Goal: Task Accomplishment & Management: Complete application form

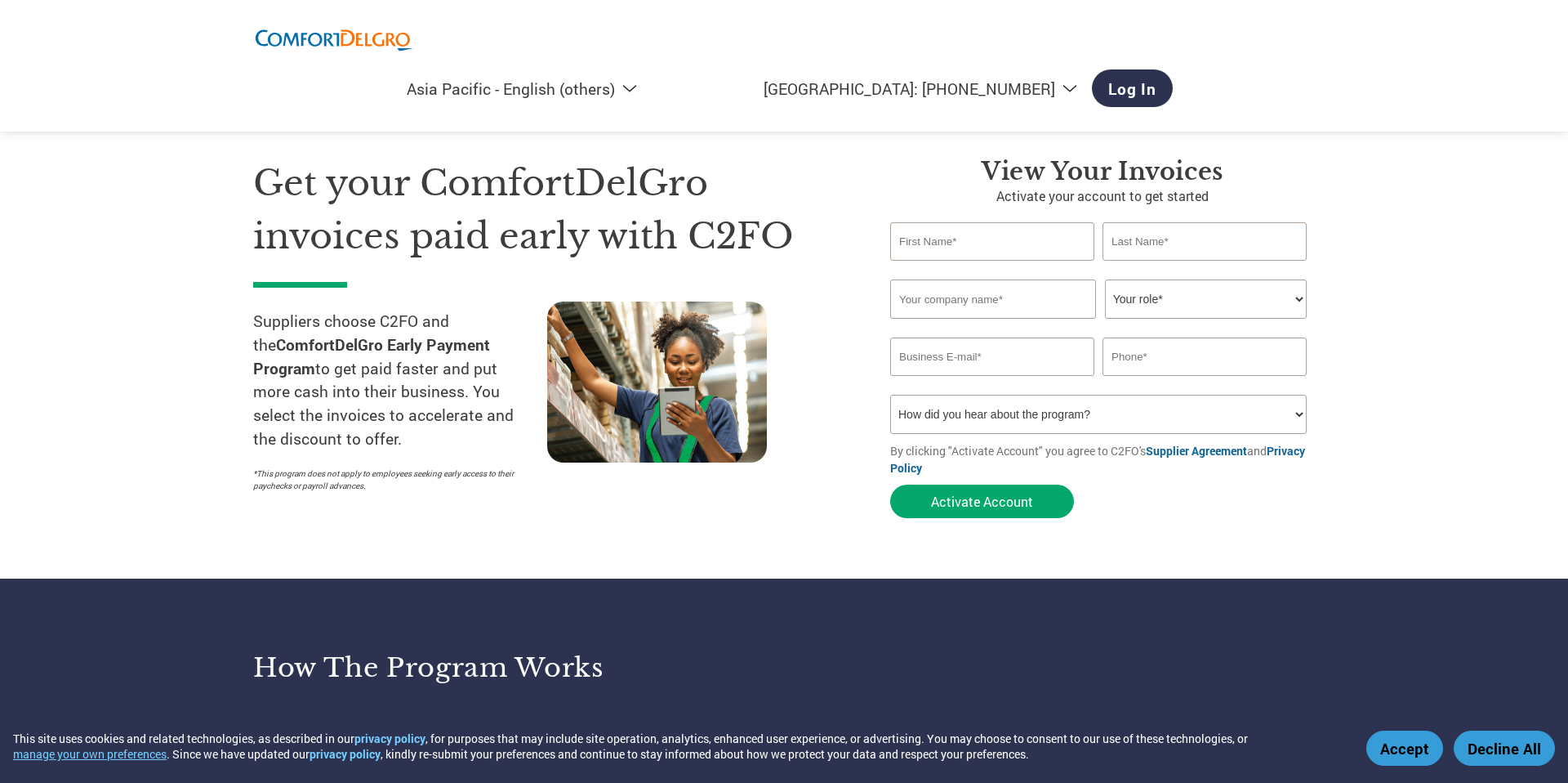
select select "en-AP"
click at [995, 246] on input "text" at bounding box center [992, 242] width 204 height 38
click at [1130, 287] on select "Your role* CFO Controller Credit Manager Finance Director Treasurer CEO Preside…" at bounding box center [1205, 298] width 202 height 39
select select "OTHER"
click at [1105, 279] on select "Your role* CFO Controller Credit Manager Finance Director Treasurer CEO Preside…" at bounding box center [1205, 298] width 202 height 39
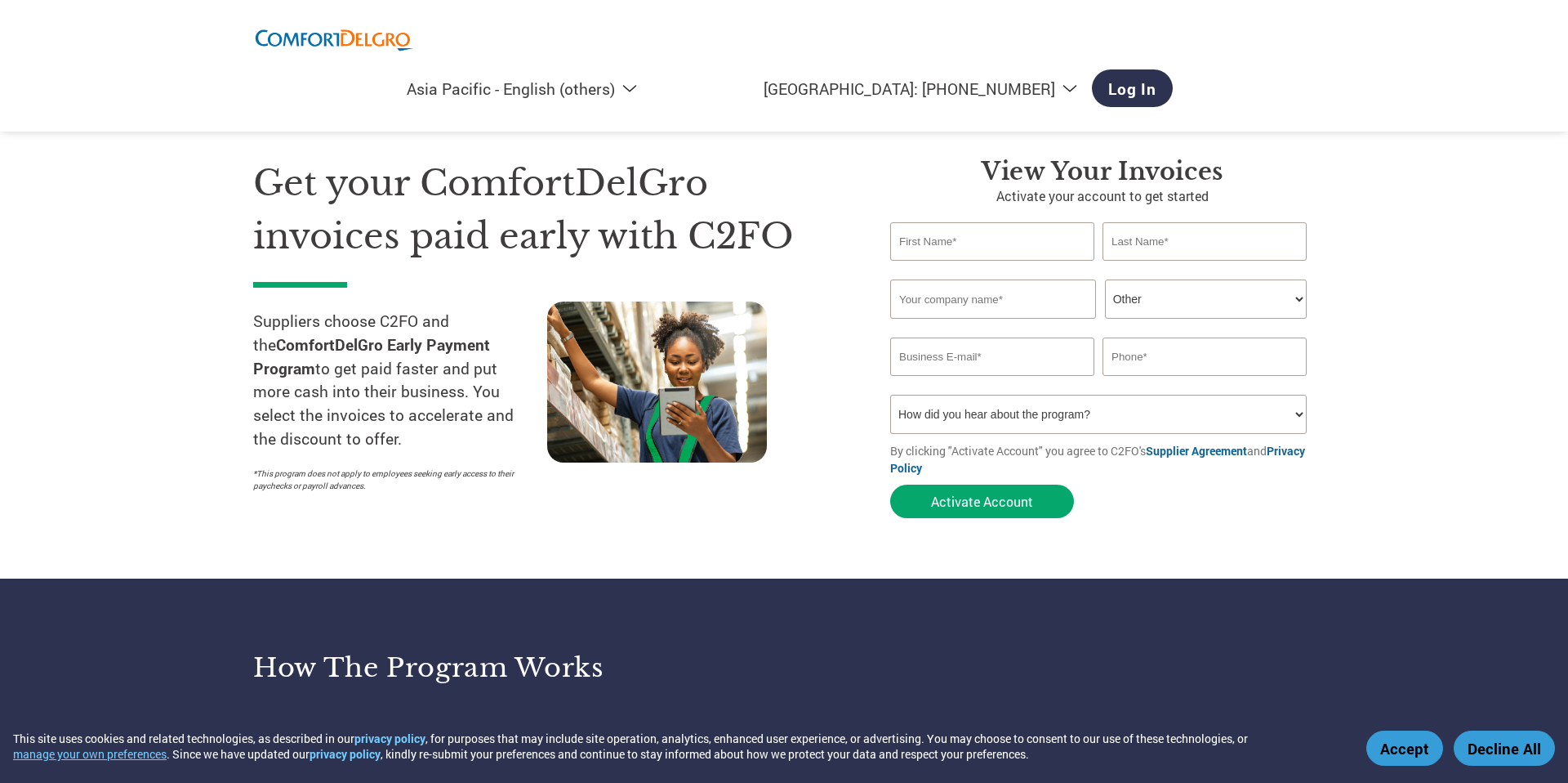
click at [999, 298] on input "text" at bounding box center [993, 298] width 206 height 39
click at [1054, 223] on input "text" at bounding box center [992, 242] width 204 height 38
click at [1198, 411] on select "How did you hear about the program? Received a letter Email Social Media Online…" at bounding box center [1098, 413] width 417 height 39
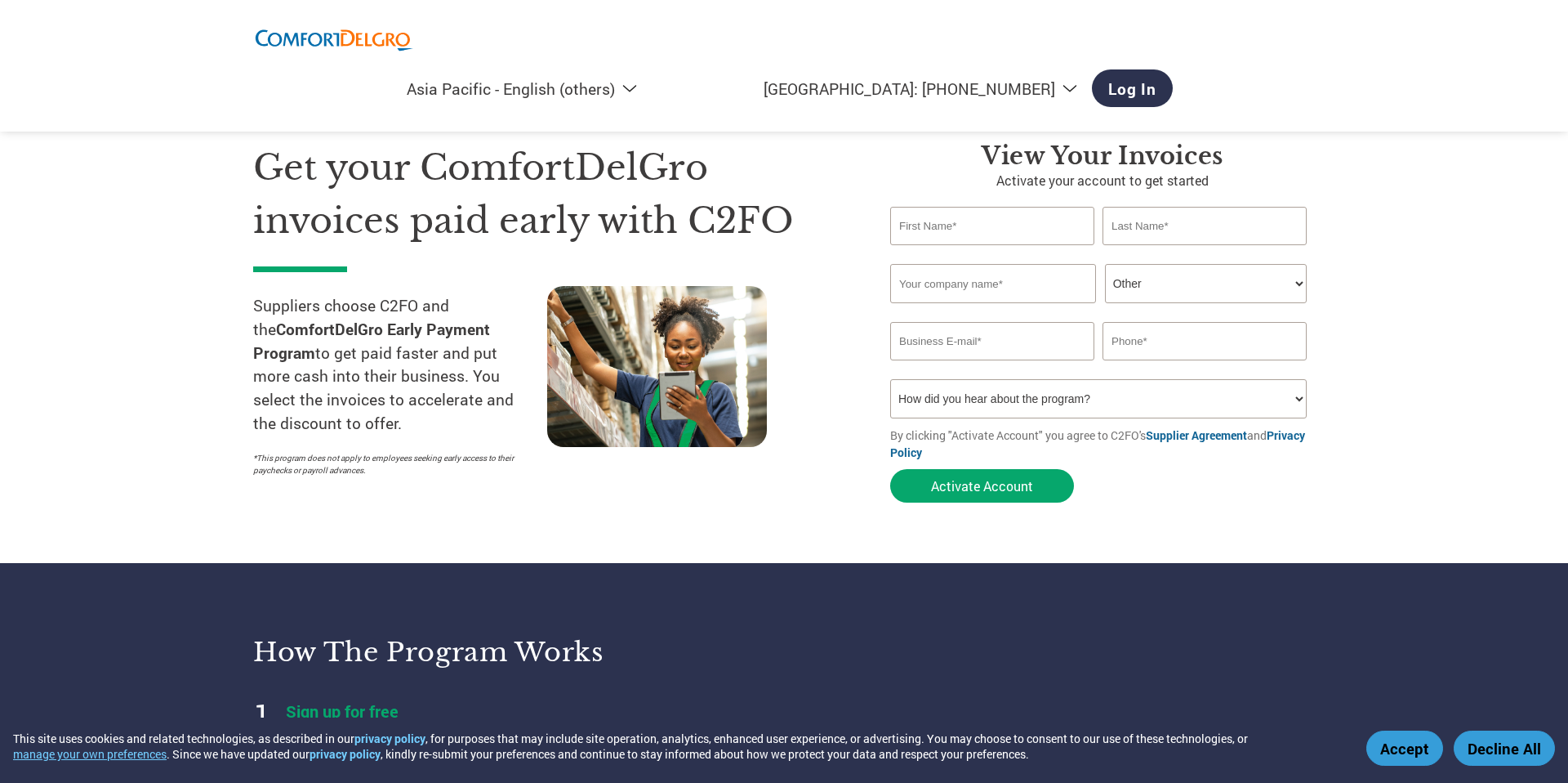
scroll to position [19, 0]
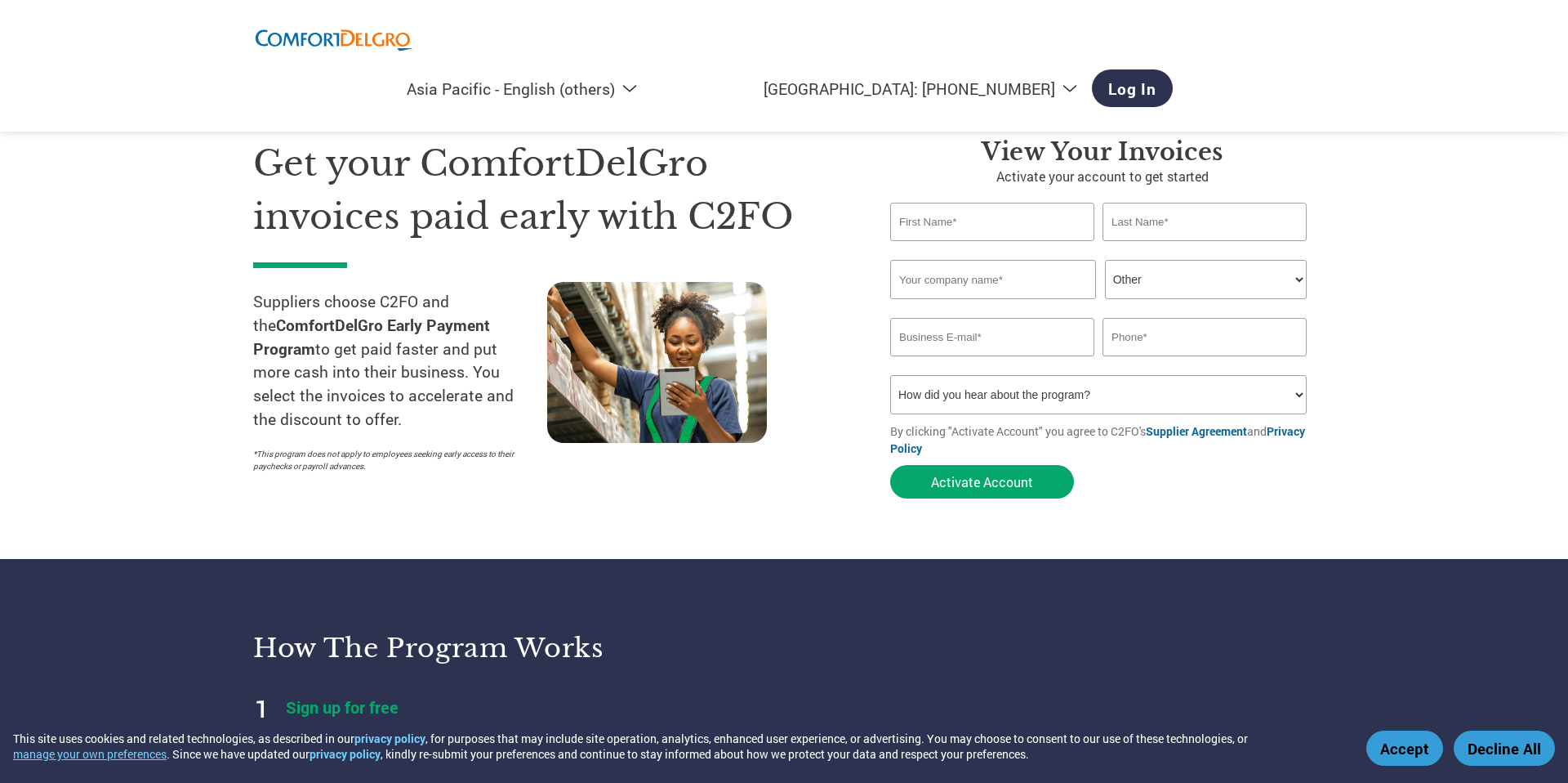
click at [1062, 214] on input "text" at bounding box center [992, 222] width 204 height 38
type input "Jovan"
type input "Eng"
type input "Jovan Eng Ding Quan"
click at [1057, 335] on input "email" at bounding box center [992, 337] width 204 height 38
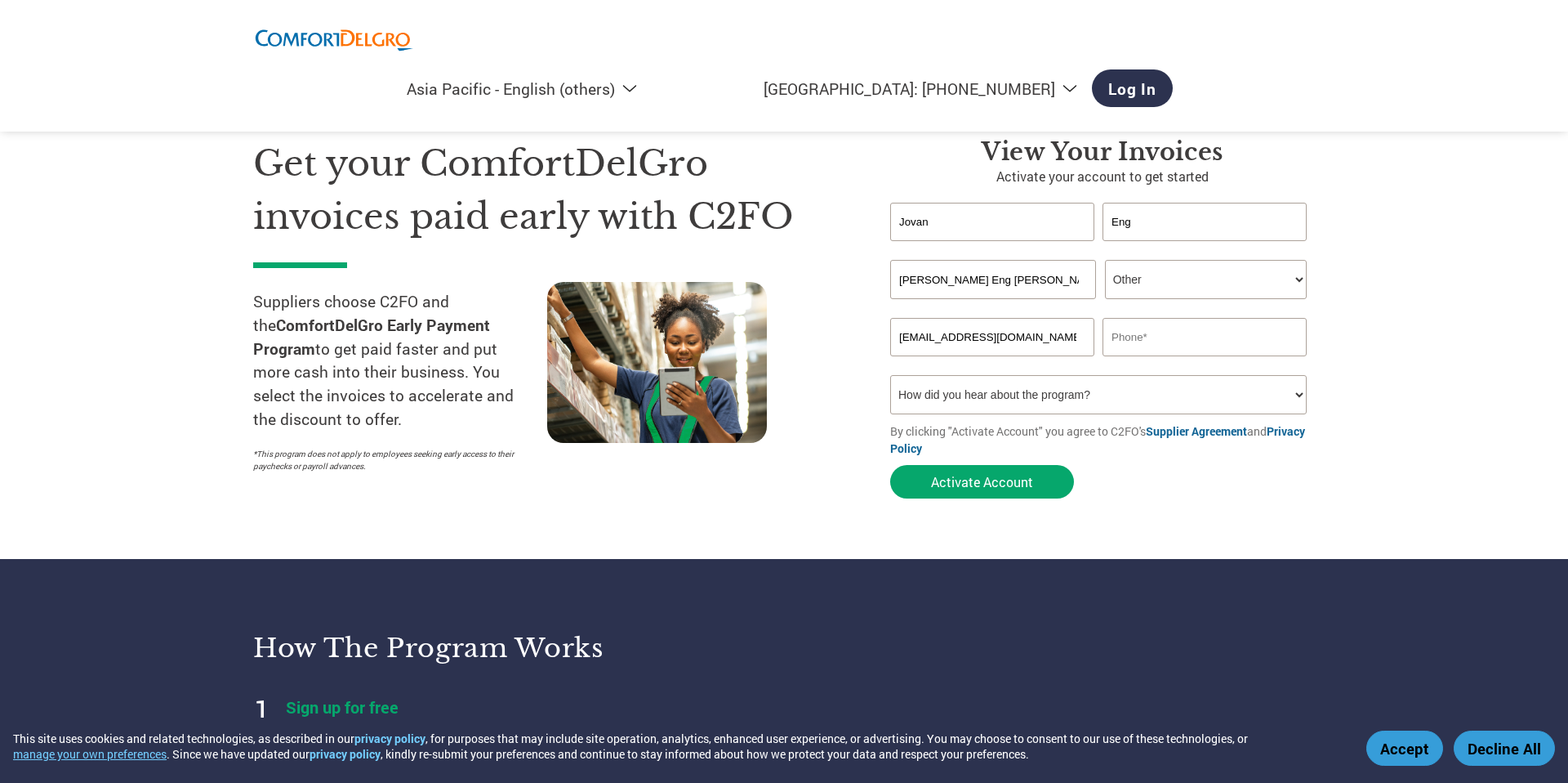
type input "jovansvlogs@gmail.com"
type input "91460441"
click at [1032, 403] on select "How did you hear about the program? Received a letter Email Social Media Online…" at bounding box center [1098, 394] width 417 height 39
select select "Other"
click at [890, 375] on select "How did you hear about the program? Received a letter Email Social Media Online…" at bounding box center [1098, 394] width 417 height 39
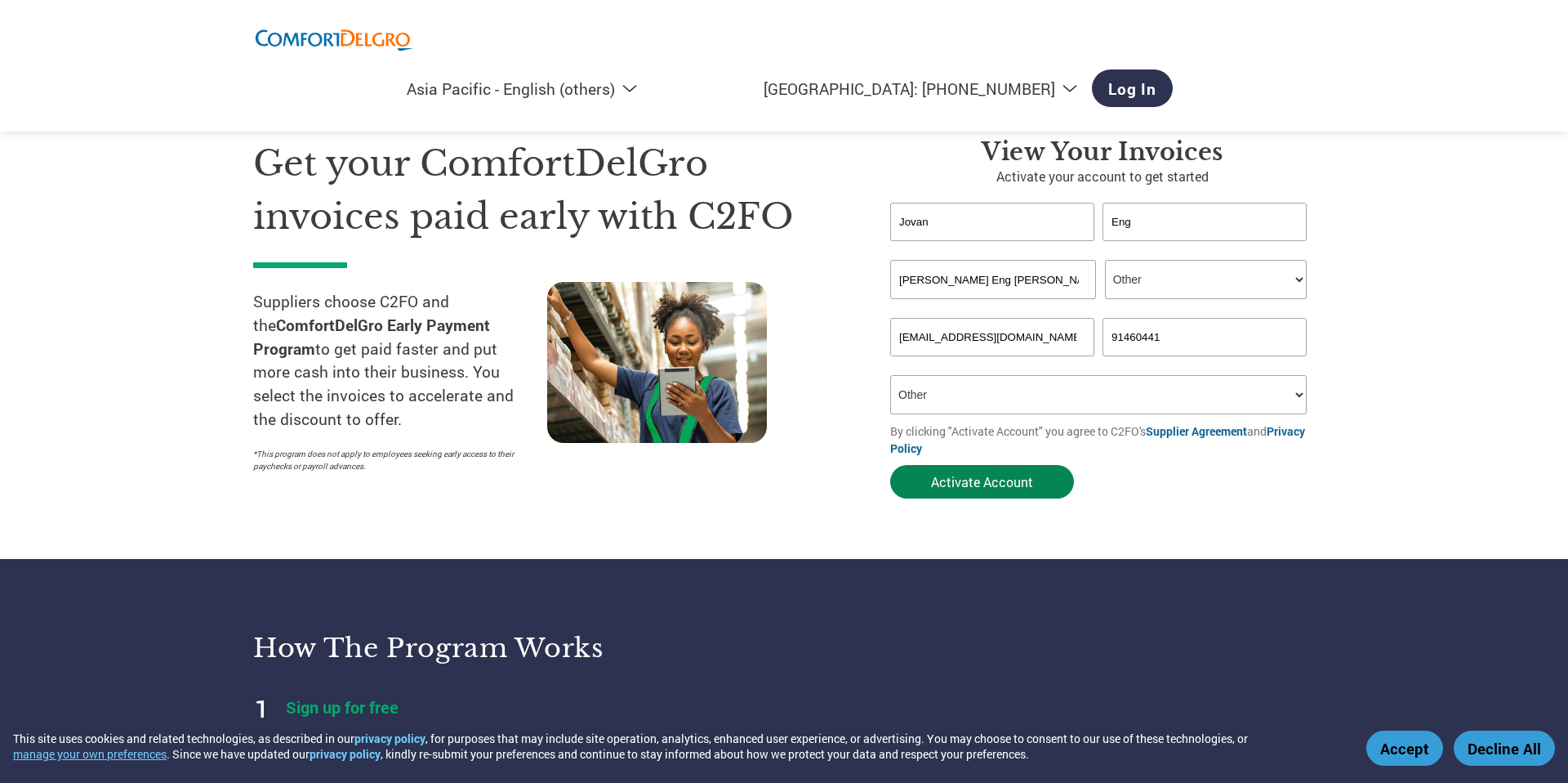
click at [1020, 475] on button "Activate Account" at bounding box center [981, 481] width 183 height 34
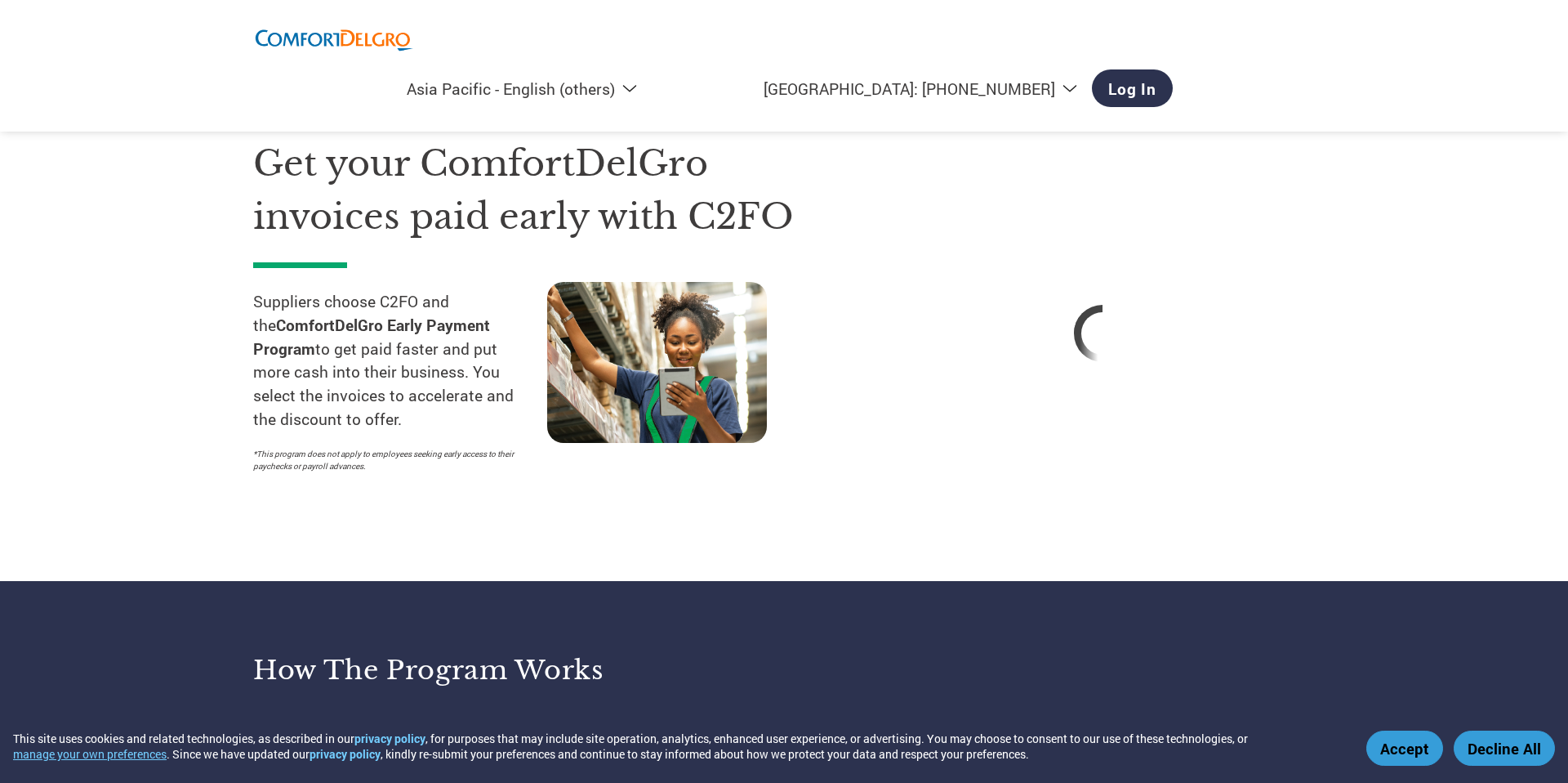
click at [1397, 754] on button "Accept" at bounding box center [1405, 747] width 77 height 36
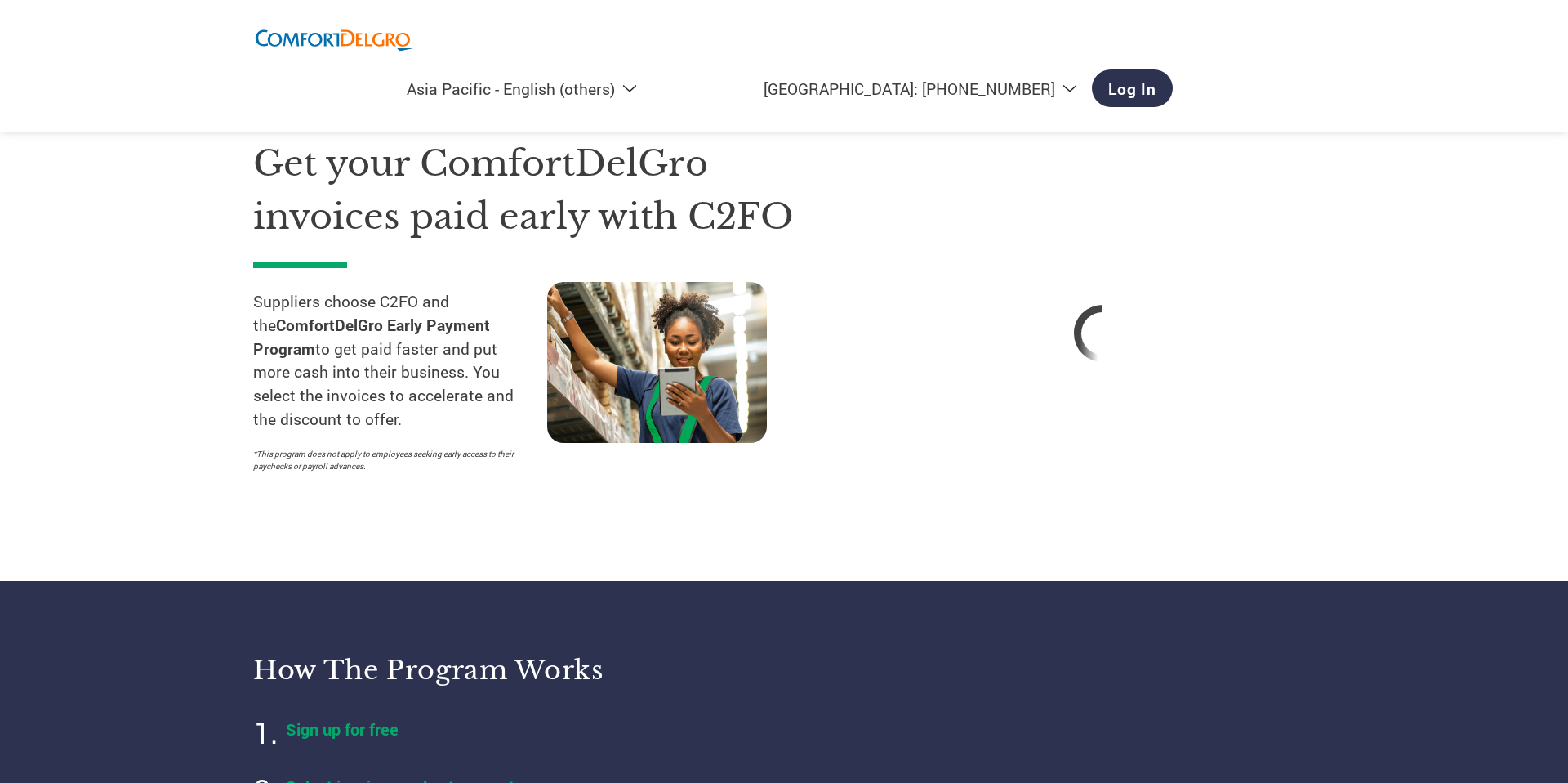
select select "en-AP"
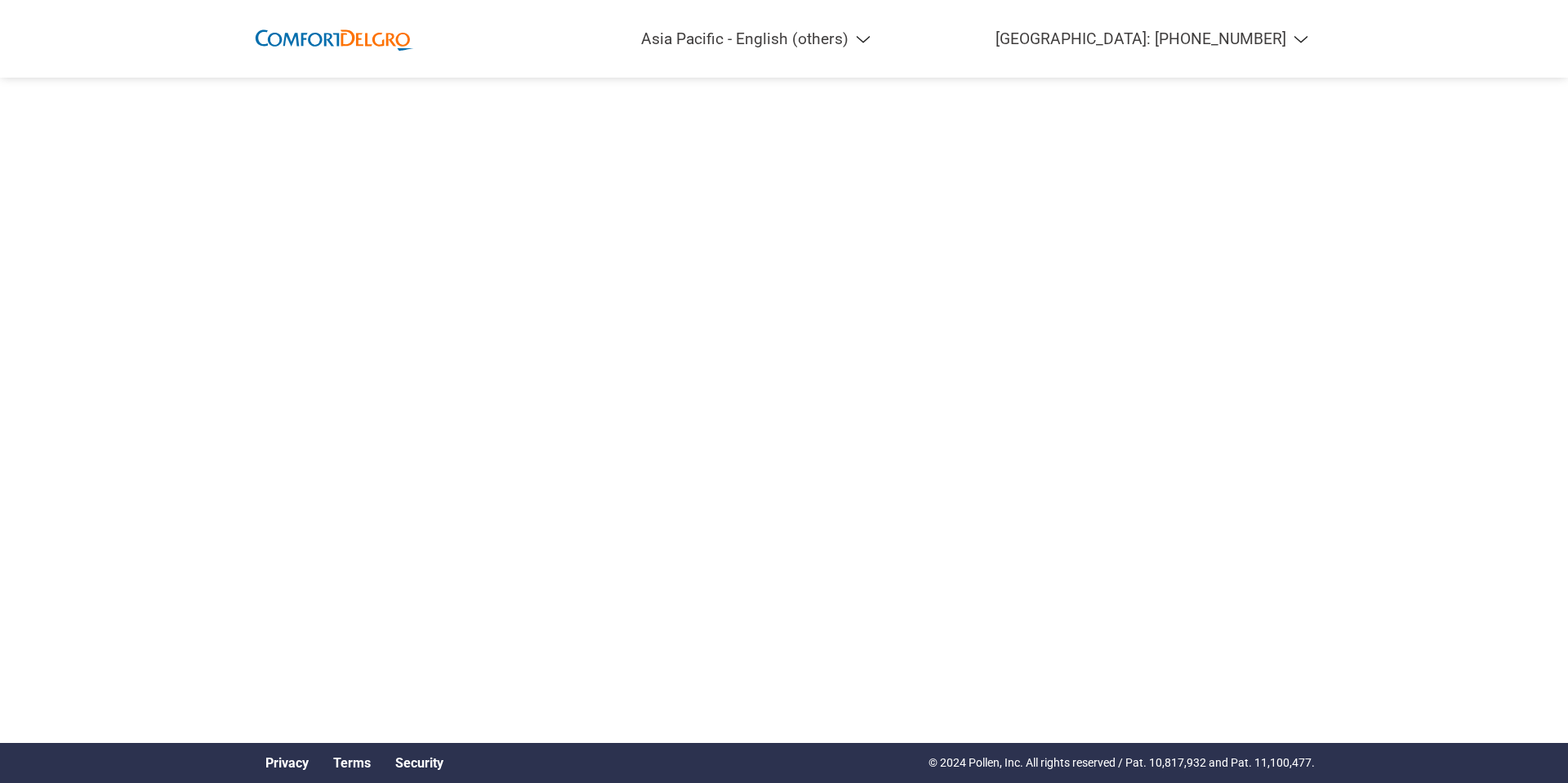
select select "en-AP"
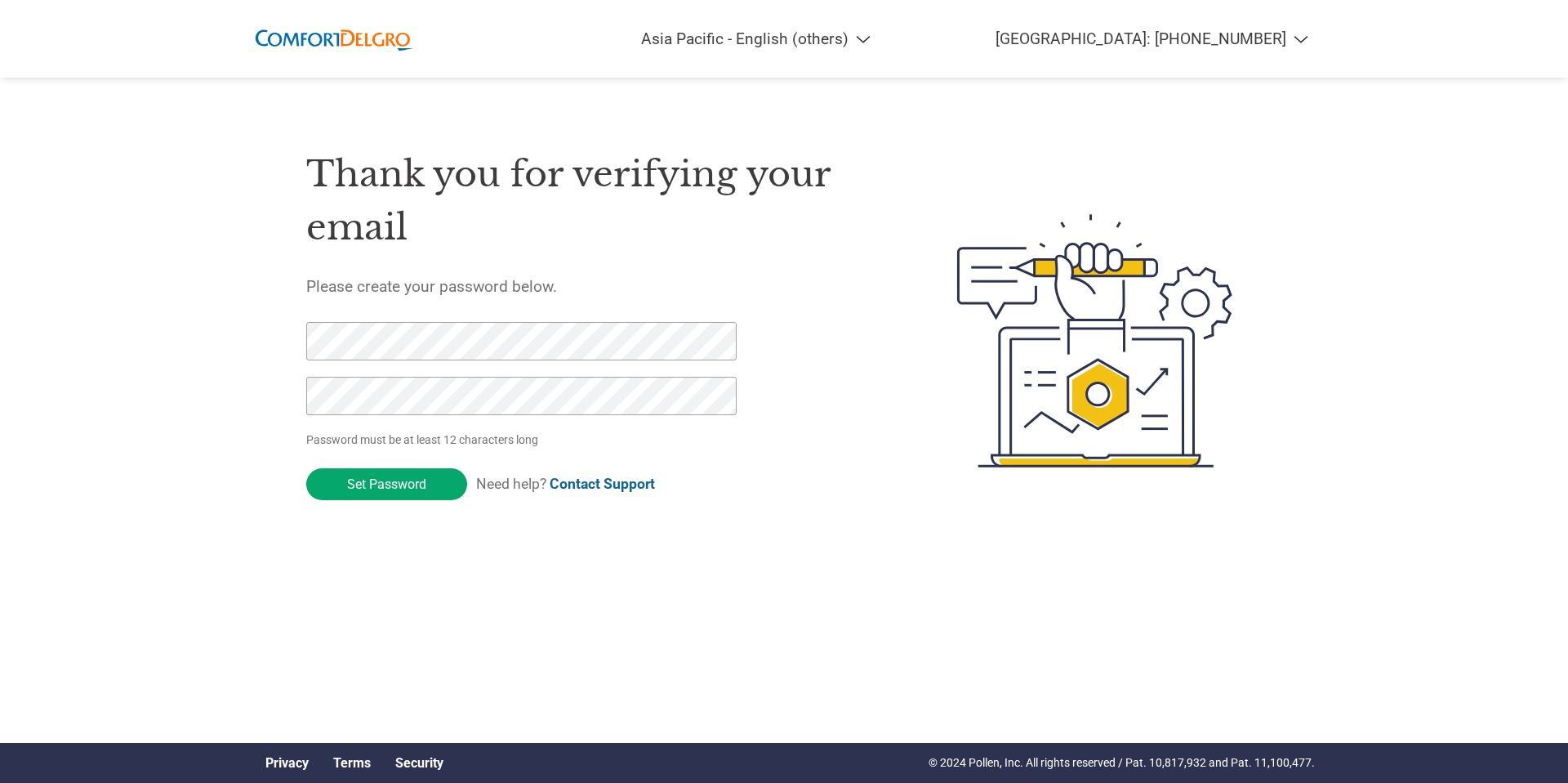
click at [306, 468] on input "Set Password" at bounding box center [387, 484] width 161 height 32
click at [296, 400] on div "Thank you for verifying your email Please create your password below. Password …" at bounding box center [784, 340] width 1062 height 433
click input "Set Password" at bounding box center [387, 484] width 161 height 32
